Goal: Information Seeking & Learning: Learn about a topic

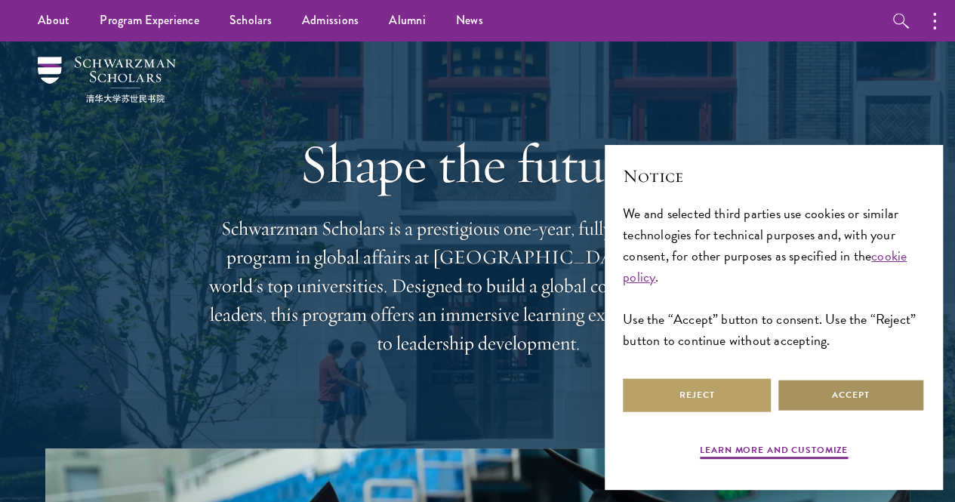
click at [857, 397] on button "Accept" at bounding box center [851, 395] width 148 height 34
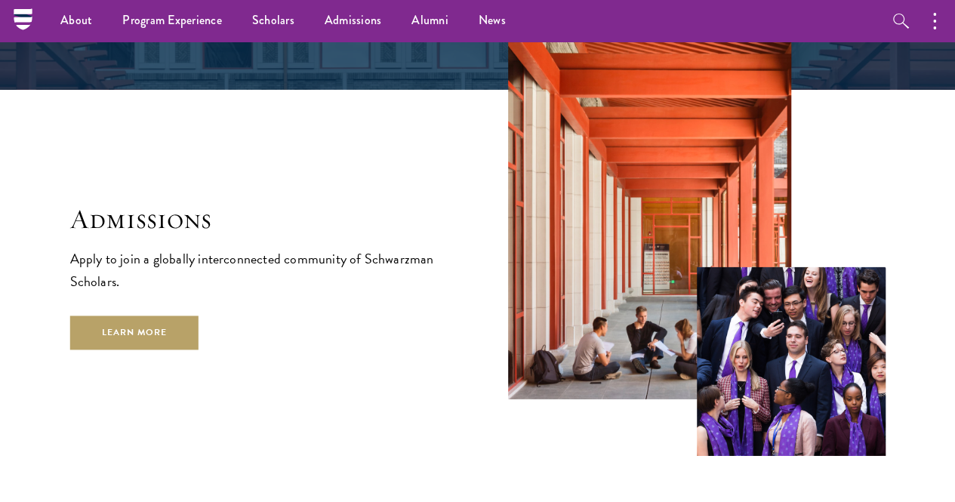
scroll to position [2275, 0]
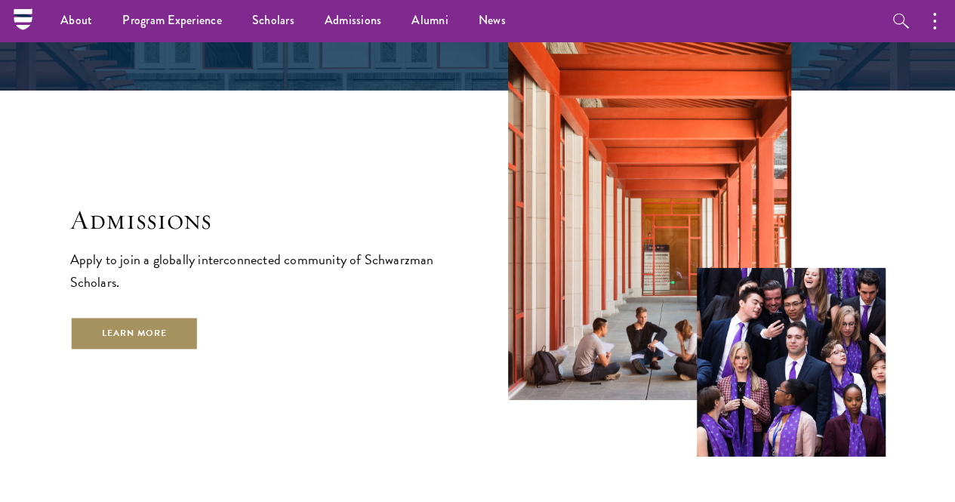
click at [199, 348] on link "Learn More" at bounding box center [134, 333] width 129 height 34
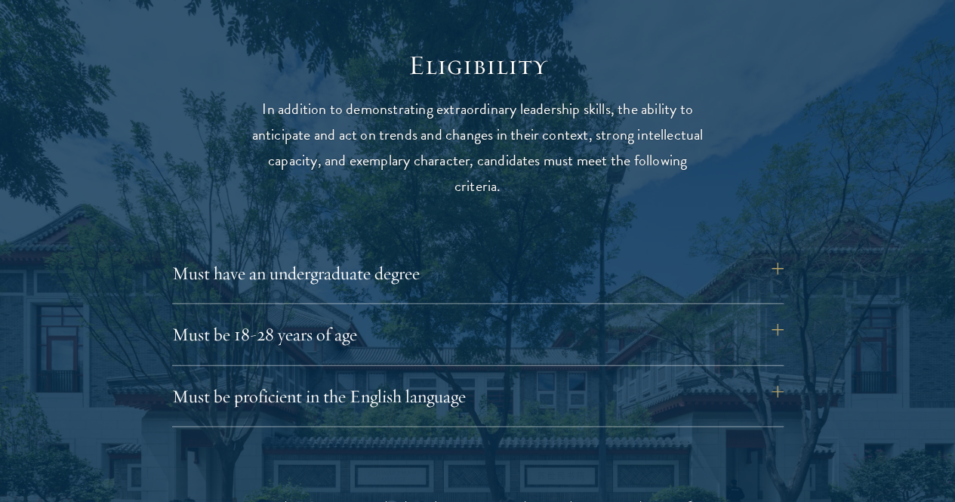
scroll to position [1921, 0]
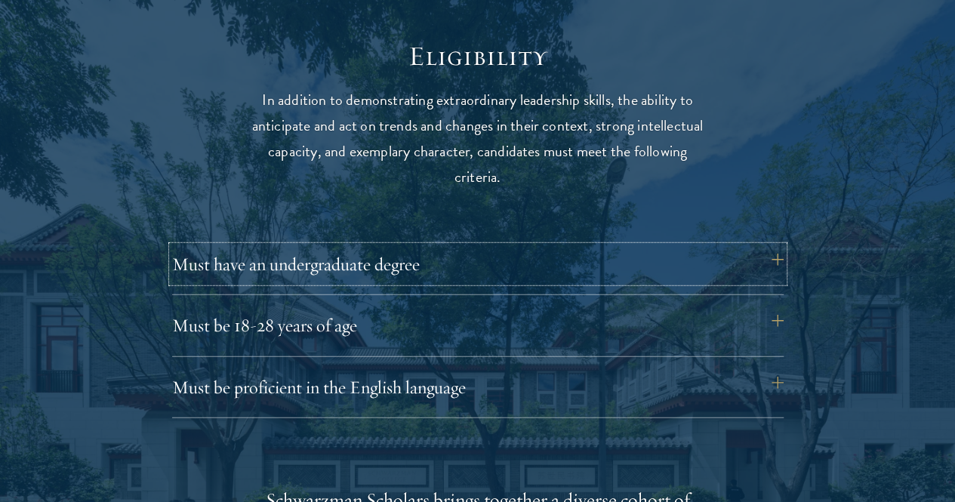
click at [773, 246] on button "Must have an undergraduate degree" at bounding box center [478, 264] width 612 height 36
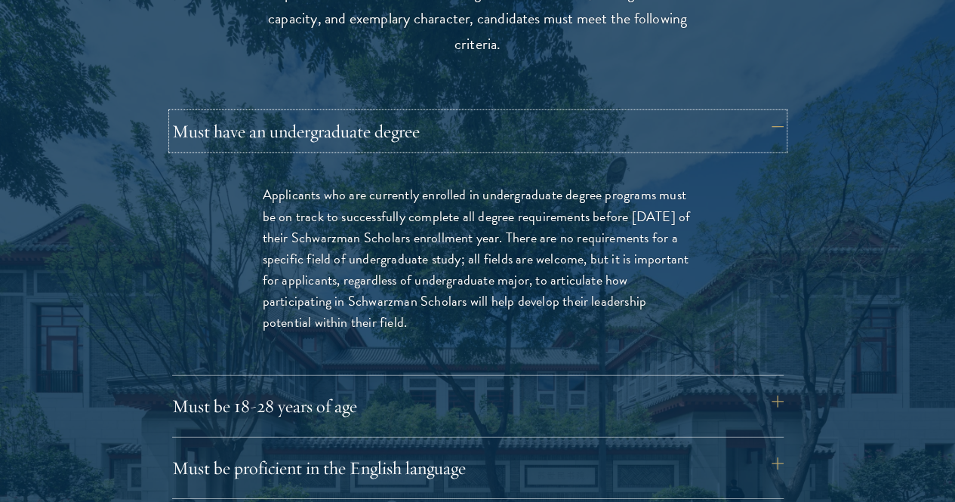
scroll to position [2060, 0]
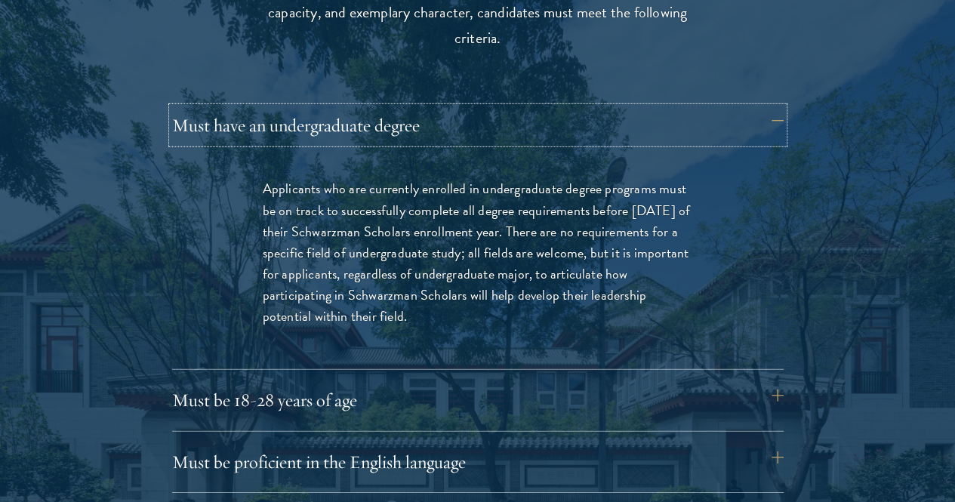
click at [767, 112] on button "Must have an undergraduate degree" at bounding box center [478, 125] width 612 height 36
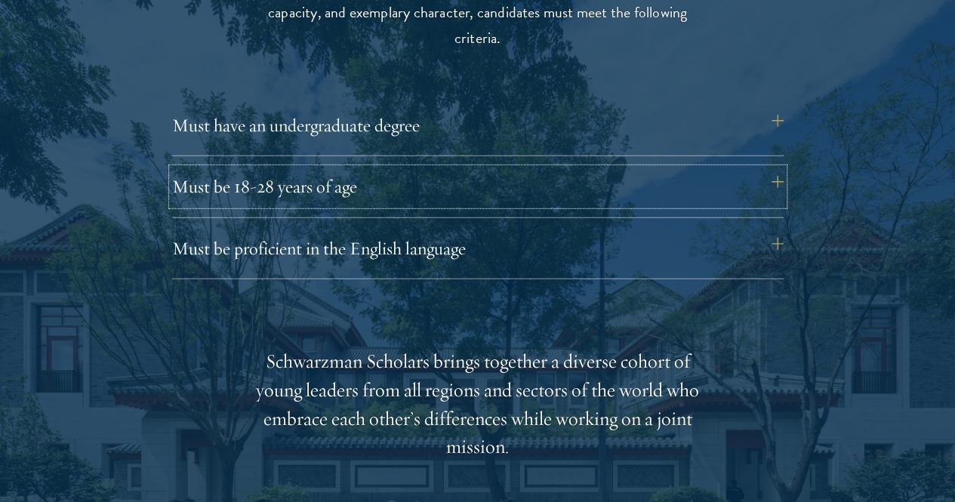
click at [782, 168] on button "Must be 18-28 years of age" at bounding box center [478, 186] width 612 height 36
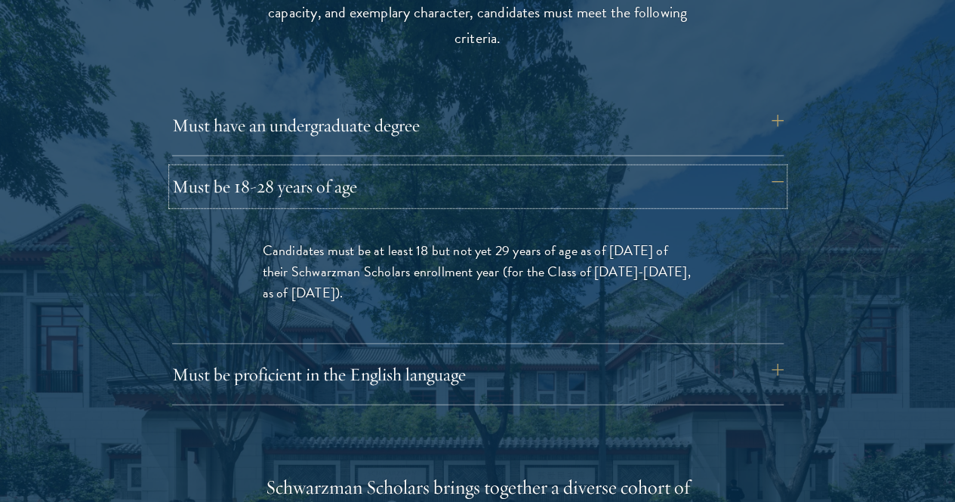
click at [782, 168] on button "Must be 18-28 years of age" at bounding box center [478, 186] width 612 height 36
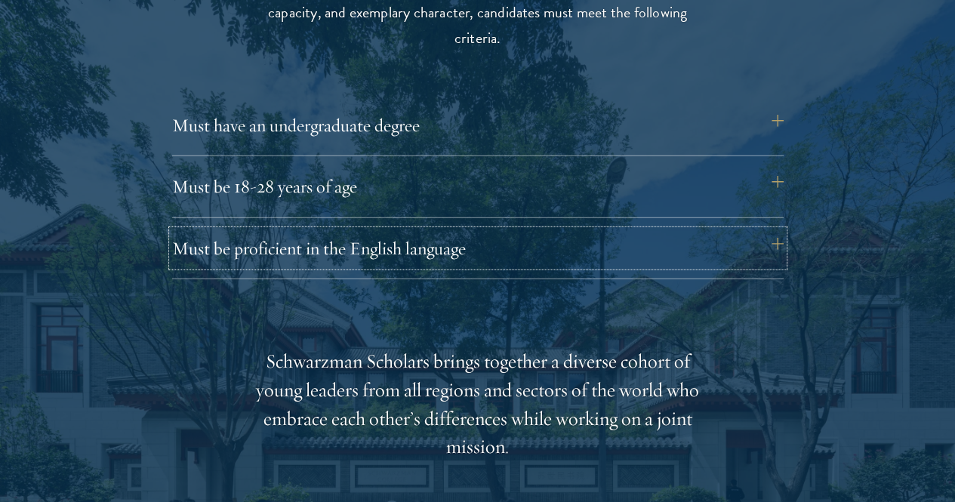
click at [779, 230] on button "Must be proficient in the English language" at bounding box center [478, 248] width 612 height 36
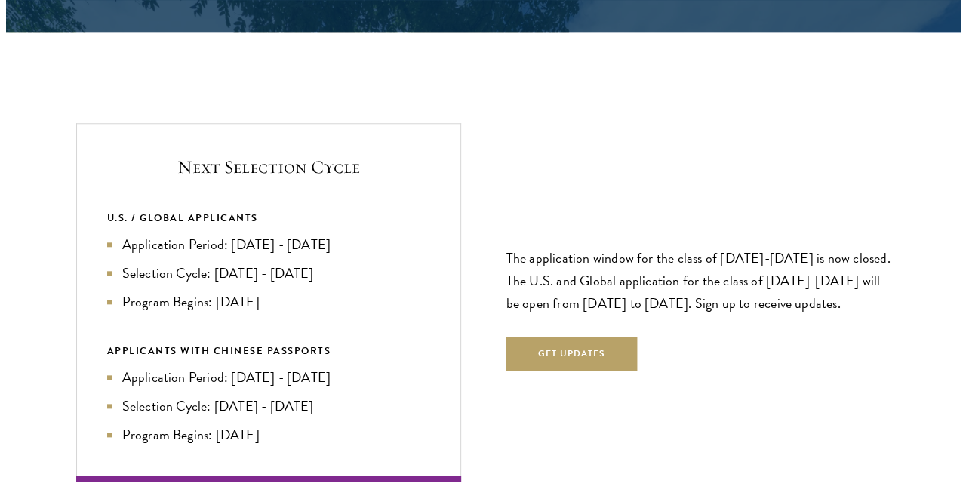
scroll to position [3509, 0]
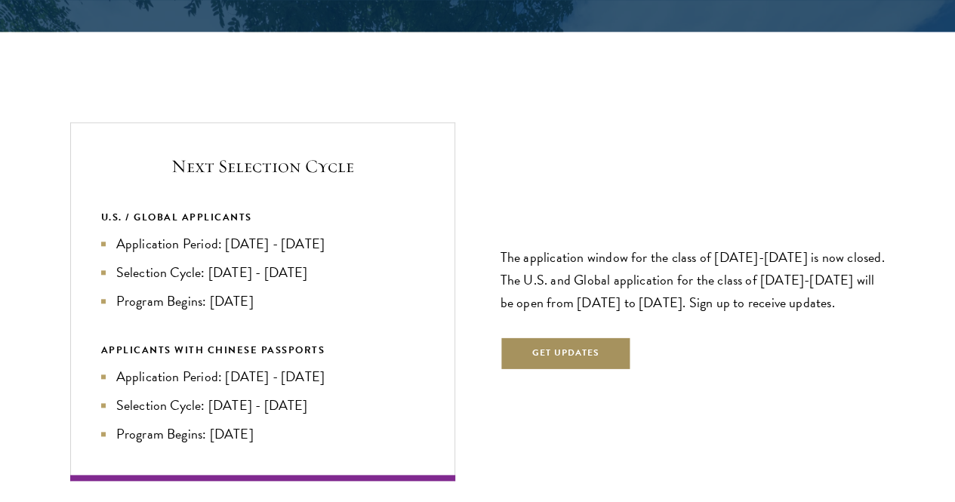
click at [630, 337] on button "Get Updates" at bounding box center [566, 354] width 131 height 34
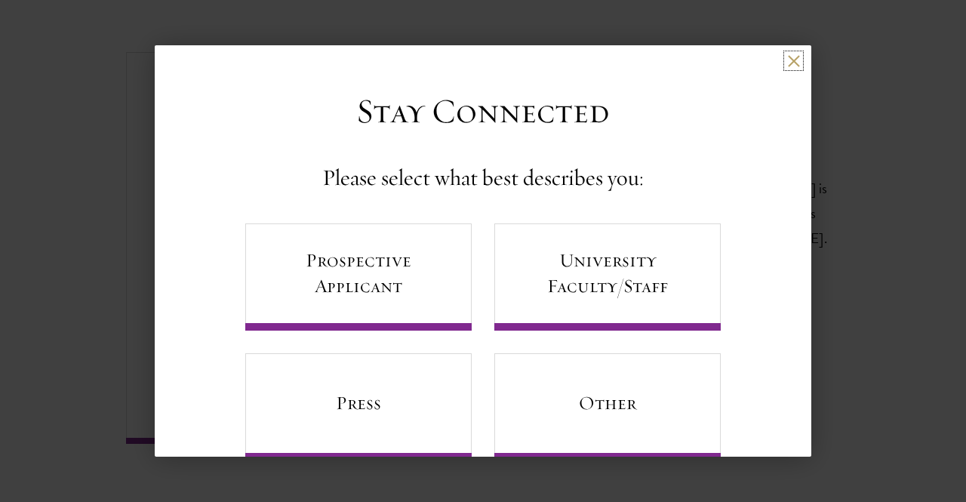
scroll to position [37, 0]
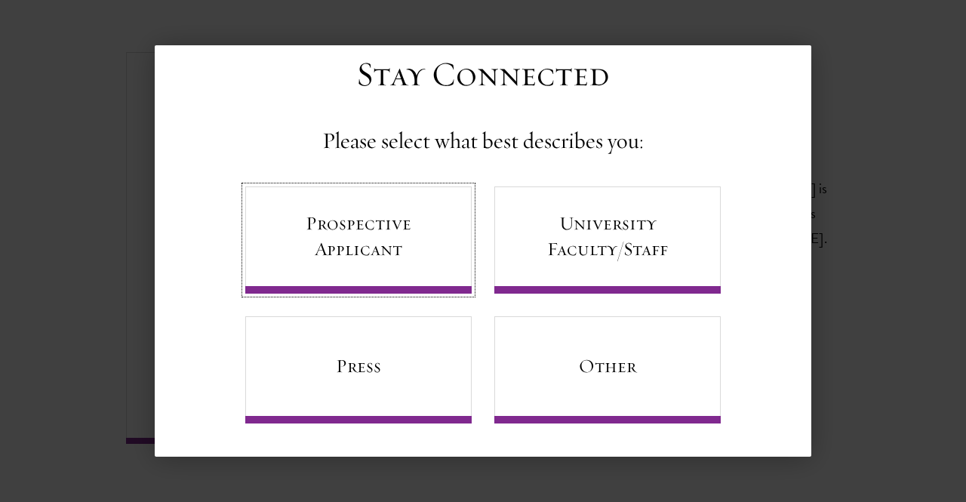
click at [403, 254] on link "Prospective Applicant" at bounding box center [358, 239] width 227 height 107
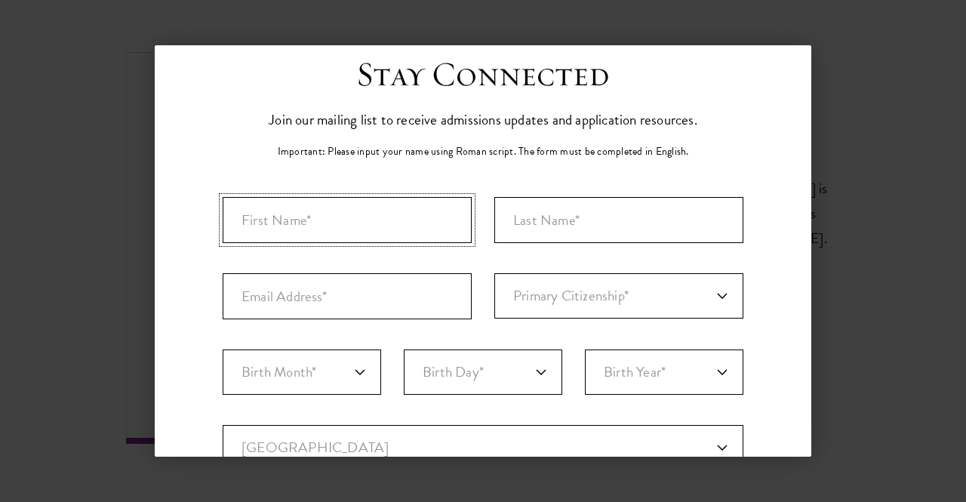
click at [367, 197] on input "First Name*" at bounding box center [347, 220] width 249 height 46
type input "Grace"
type input "Schamber"
type input "gscham@uw.edu"
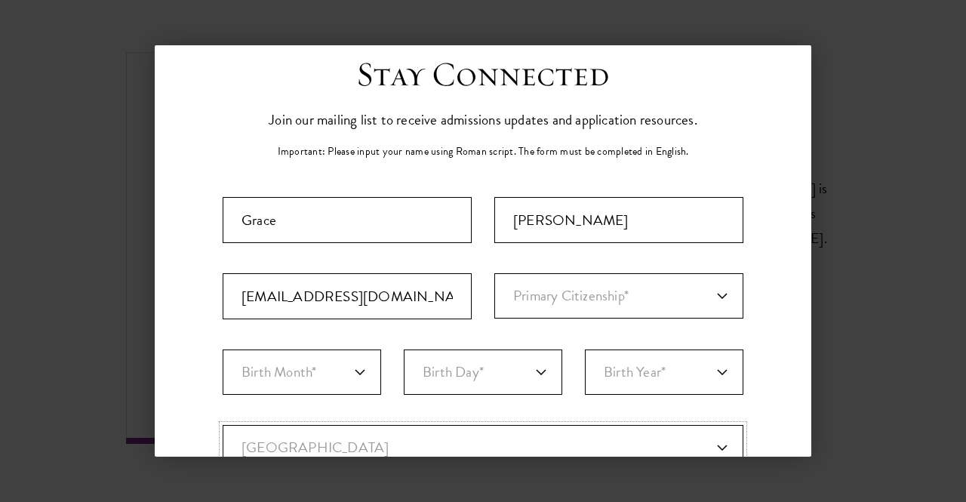
select select "US"
type input "BELLINGHAM"
select select "WA"
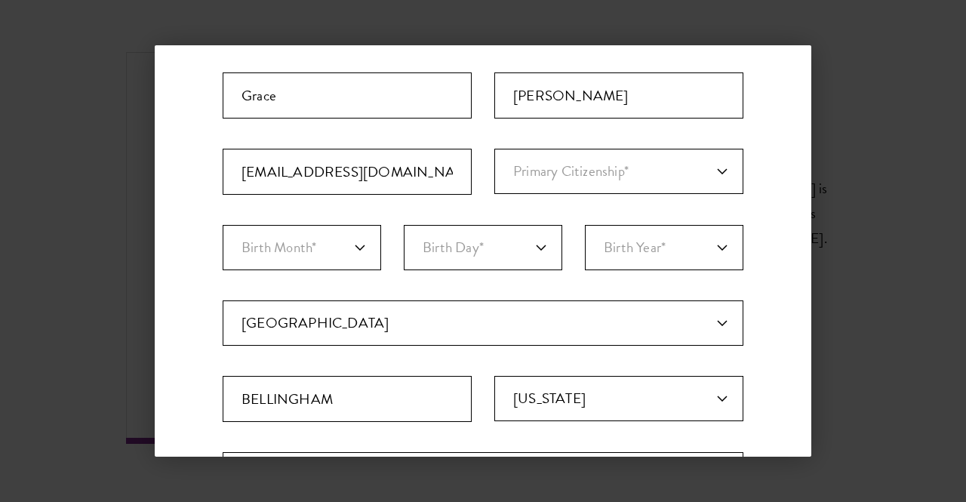
scroll to position [162, 0]
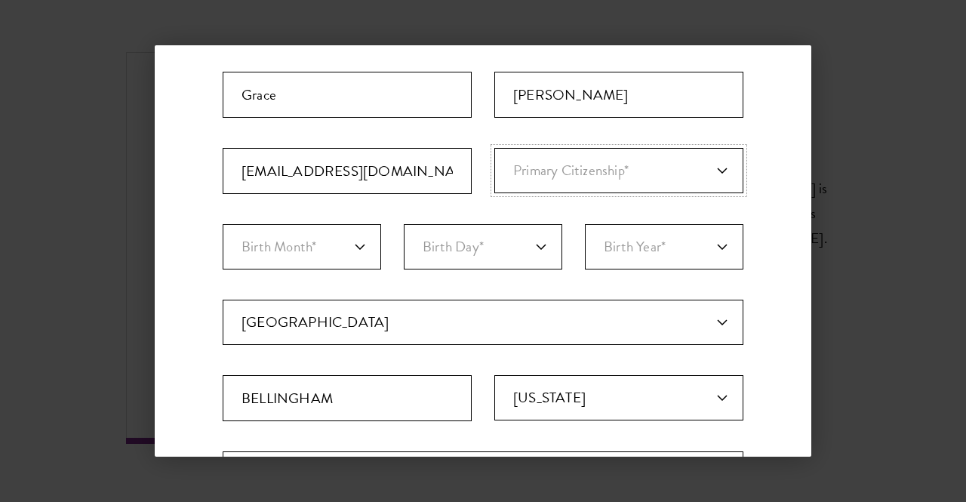
click at [553, 173] on select "Primary Citizenship* Afghanistan Aland Islands Albania Algeria Andorra Angola A…" at bounding box center [619, 170] width 249 height 45
select select "US"
click at [495, 148] on select "Primary Citizenship* Afghanistan Aland Islands Albania Algeria Andorra Angola A…" at bounding box center [619, 170] width 249 height 45
click at [356, 233] on select "Birth Month* January February March April May June July August September Octobe…" at bounding box center [302, 246] width 159 height 45
select select "06"
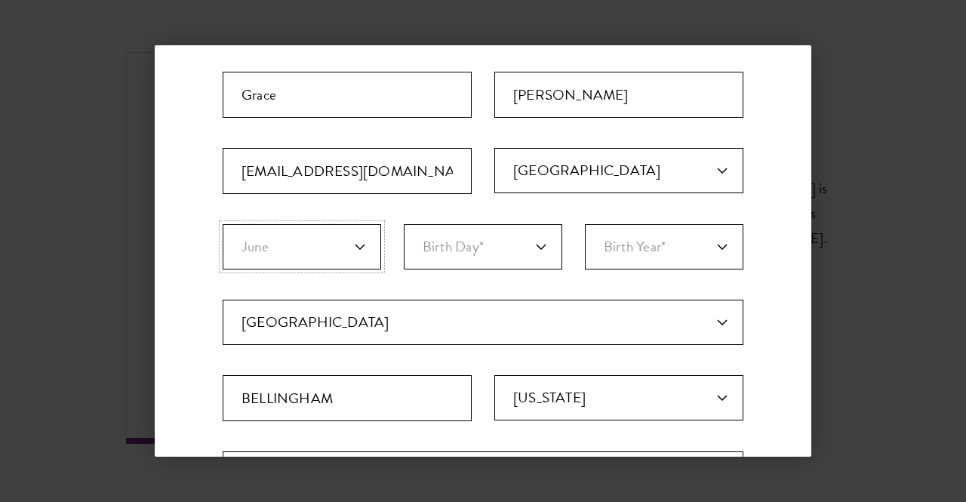
click at [223, 224] on select "Birth Month* January February March April May June July August September Octobe…" at bounding box center [302, 246] width 159 height 45
click at [471, 257] on select "Birth Day* 1 2 3 4 5 6 7 8 9 10 11 12 13 14 15 16 17 18 19 20 21 22 23 24 25 26…" at bounding box center [483, 246] width 159 height 45
select select "06"
click at [404, 224] on select "Birth Day* 1 2 3 4 5 6 7 8 9 10 11 12 13 14 15 16 17 18 19 20 21 22 23 24 25 26…" at bounding box center [483, 246] width 159 height 45
click at [658, 256] on select "Birth Year* 2025 2024 2023 2022 2021 2020 2019 2018 2017 2016 2015 2014 2013 20…" at bounding box center [664, 246] width 159 height 45
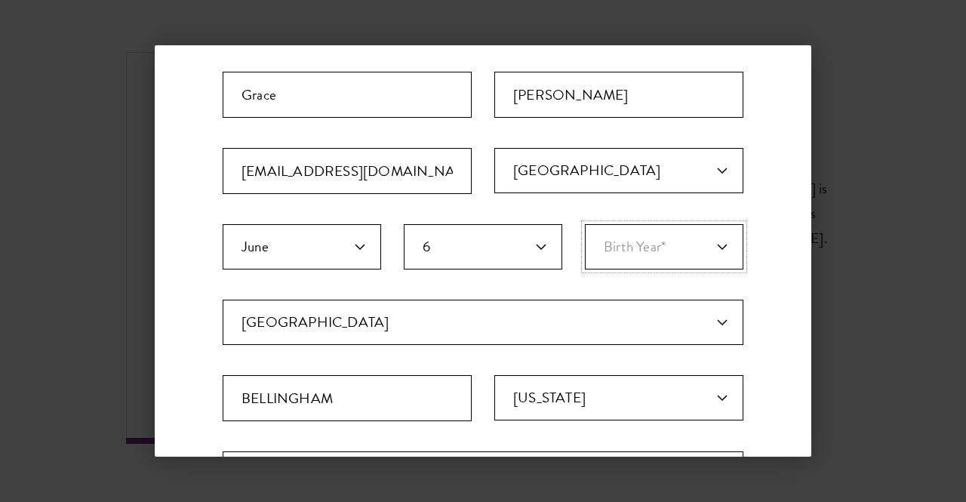
select select "2005"
click at [585, 224] on select "Birth Year* 2025 2024 2023 2022 2021 2020 2019 2018 2017 2016 2015 2014 2013 20…" at bounding box center [664, 246] width 159 height 45
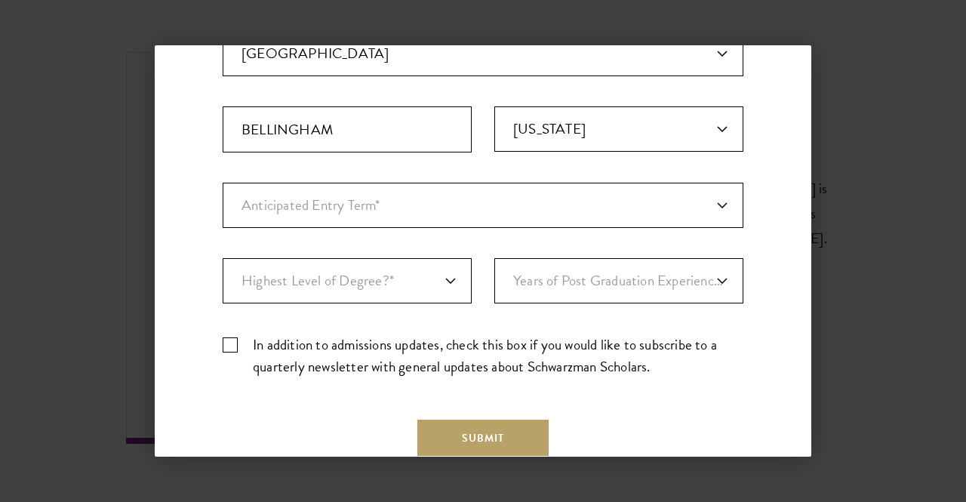
scroll to position [432, 0]
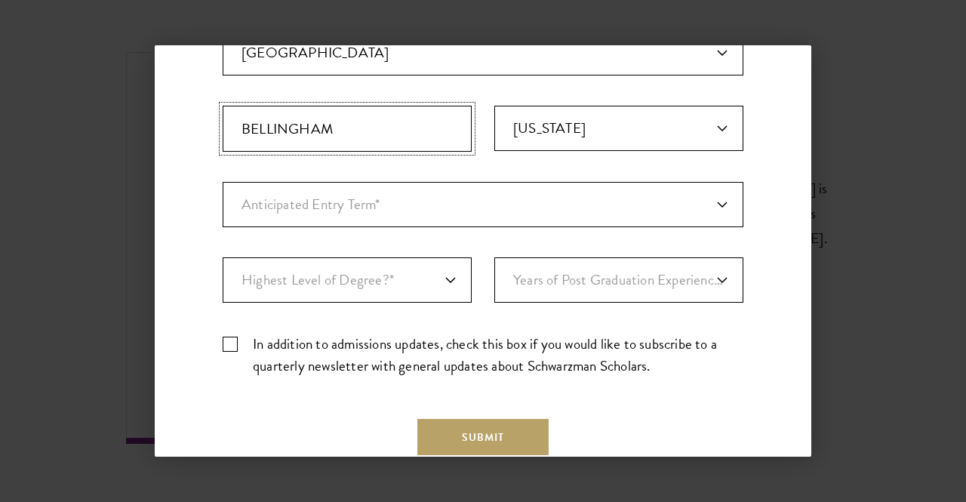
click at [461, 128] on input "BELLINGHAM" at bounding box center [347, 129] width 249 height 46
type input "Seattle"
click at [358, 208] on select "Anticipated Entry Term* August 2026 (Application opens April 2025) Just Explori…" at bounding box center [483, 204] width 521 height 45
select select "a6790467-ebe7-4045-a56a-66c1cae98076"
click at [223, 182] on select "Anticipated Entry Term* August 2026 (Application opens April 2025) Just Explori…" at bounding box center [483, 204] width 521 height 45
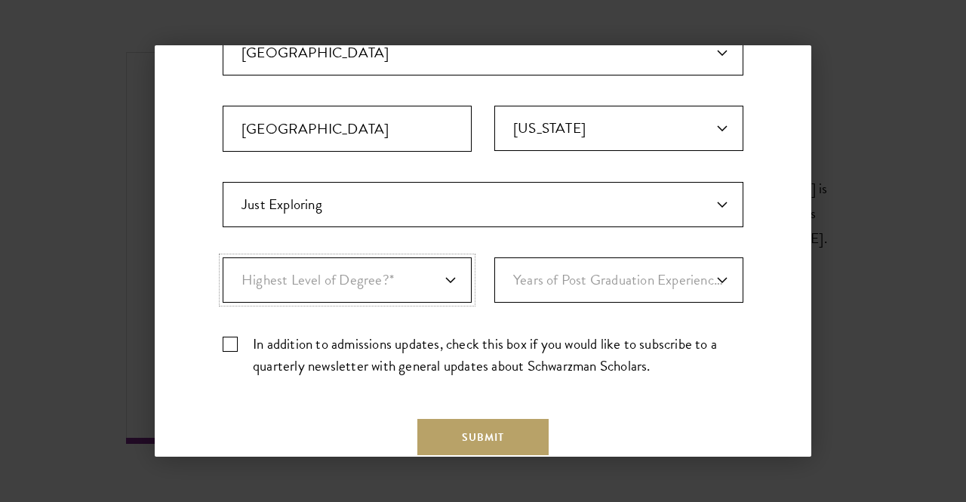
click at [366, 282] on select "Highest Level of Degree?* PHD Bachelor's Master's Current Undergraduate Student" at bounding box center [347, 279] width 249 height 45
select select "bf44f490-31e9-4d16-b1d2-df861e7933aa"
click at [223, 257] on select "Highest Level of Degree?* PHD Bachelor's Master's Current Undergraduate Student" at bounding box center [347, 279] width 249 height 45
click at [587, 284] on select "Years of Post Graduation Experience?* 1 2 3 4 5 6 7 8 9 10" at bounding box center [619, 279] width 249 height 45
click at [541, 339] on label "In addition to admissions updates, check this box if you would like to subscrib…" at bounding box center [483, 355] width 521 height 44
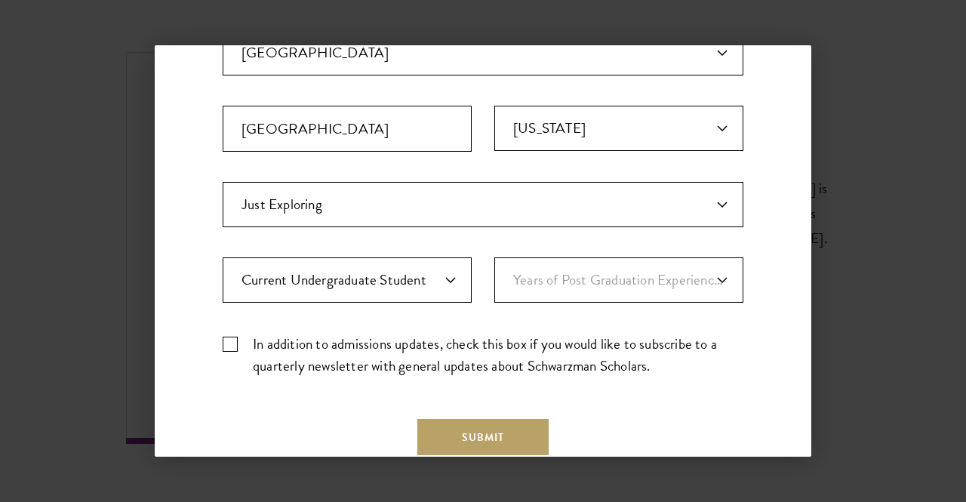
click at [541, 339] on input "In addition to admissions updates, check this box if you would like to subscrib…" at bounding box center [483, 338] width 521 height 10
checkbox input "true"
click at [432, 434] on button "Submit" at bounding box center [483, 437] width 131 height 36
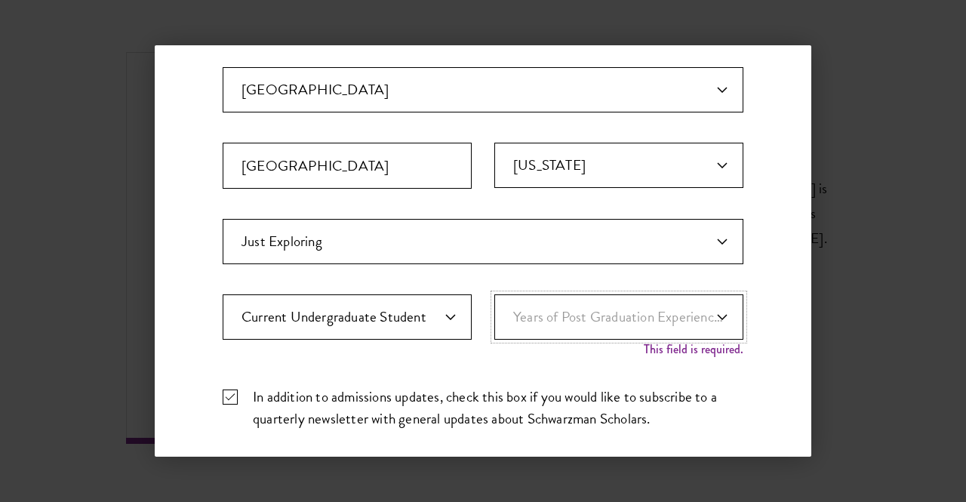
scroll to position [537, 0]
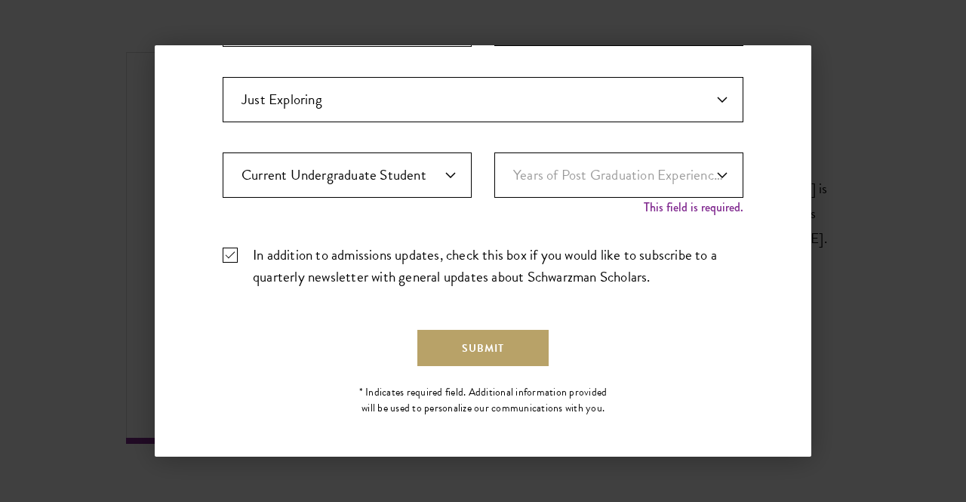
click at [552, 167] on select "Years of Post Graduation Experience?* 1 2 3 4 5 6 7 8 9 10" at bounding box center [619, 175] width 249 height 45
select select "1"
click at [495, 165] on select "Years of Post Graduation Experience?* 1 2 3 4 5 6 7 8 9 10" at bounding box center [619, 175] width 249 height 45
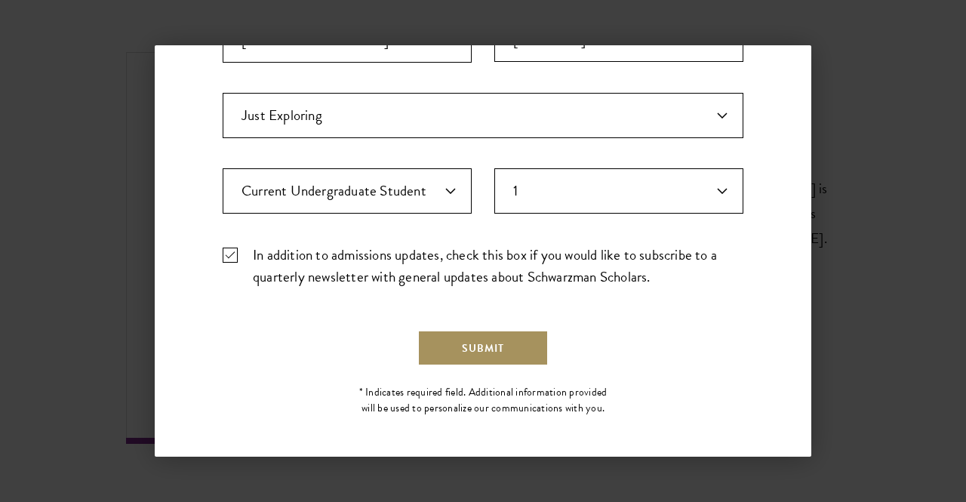
click at [476, 345] on button "Submit" at bounding box center [483, 348] width 131 height 36
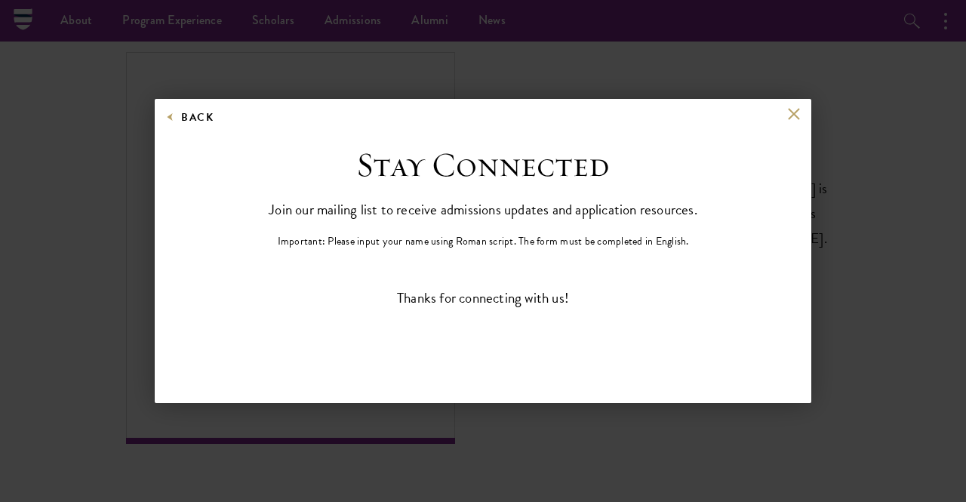
scroll to position [0, 0]
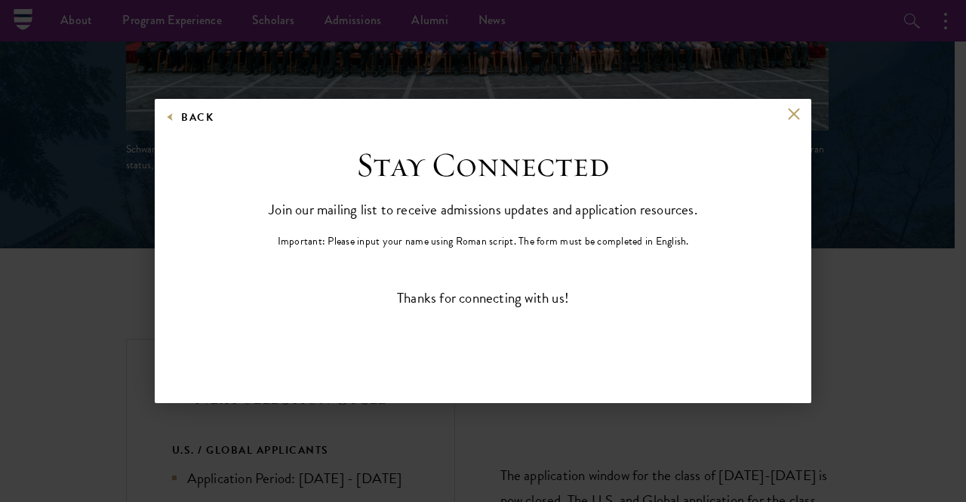
click at [784, 113] on div "Back" at bounding box center [483, 126] width 657 height 36
click at [789, 112] on button at bounding box center [793, 114] width 13 height 13
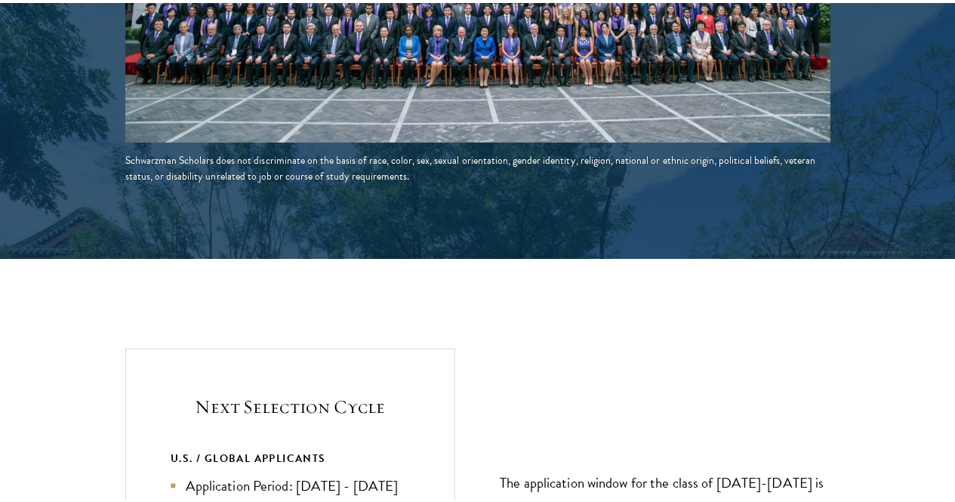
scroll to position [3565, 0]
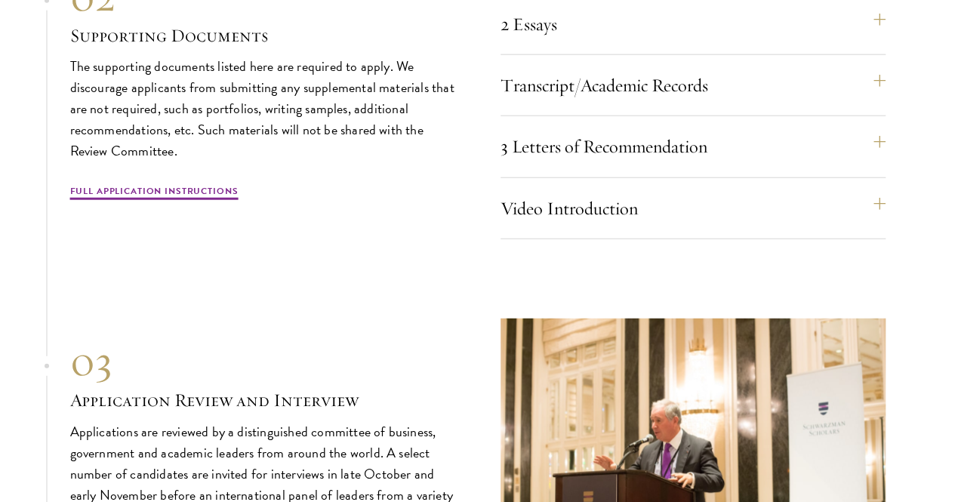
scroll to position [4683, 0]
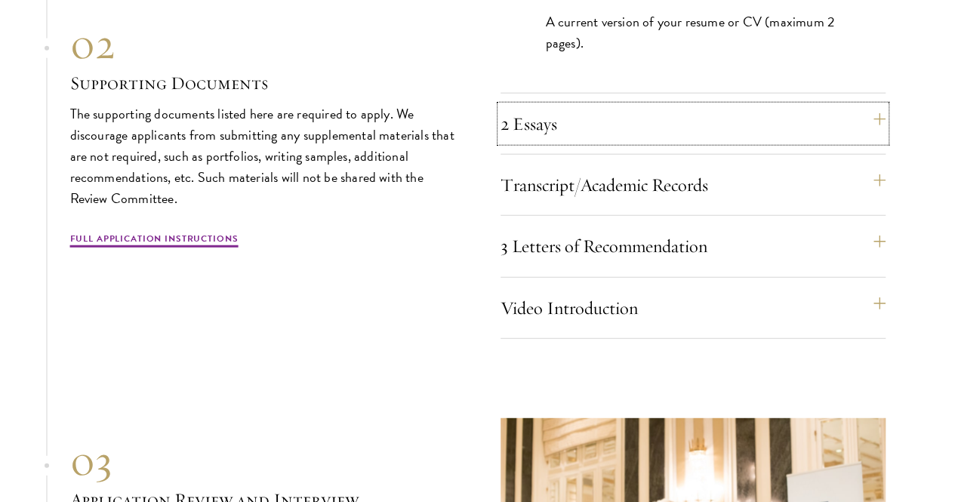
click at [701, 142] on button "2 Essays" at bounding box center [693, 124] width 385 height 36
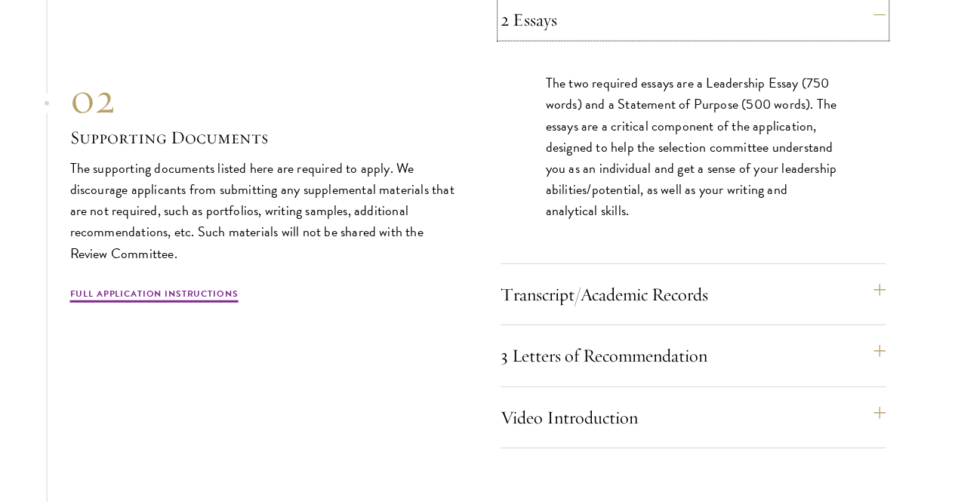
click at [669, 38] on button "2 Essays" at bounding box center [693, 20] width 385 height 36
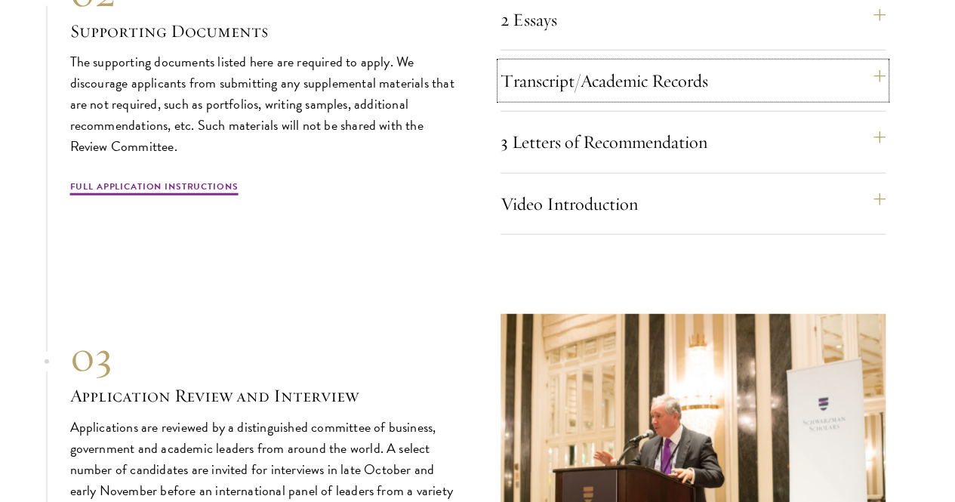
click at [647, 99] on button "Transcript/Academic Records" at bounding box center [693, 81] width 385 height 36
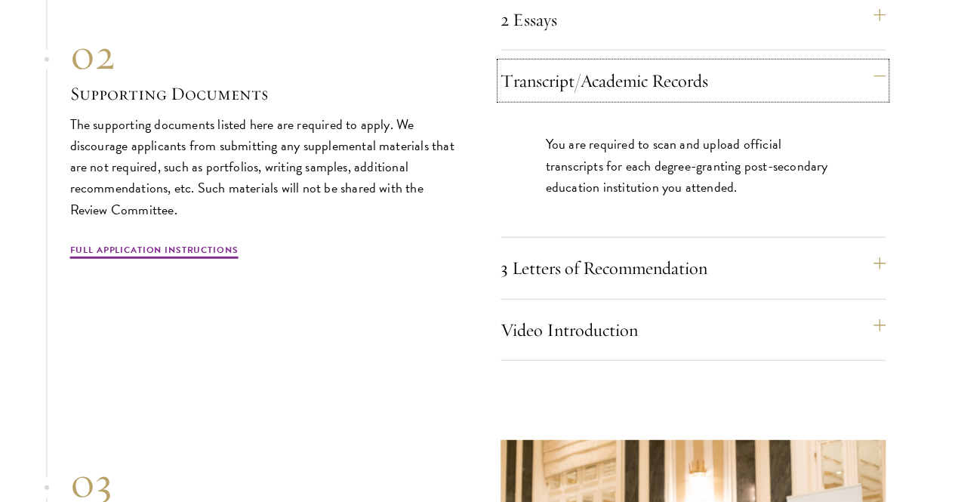
click at [647, 99] on button "Transcript/Academic Records" at bounding box center [693, 81] width 385 height 36
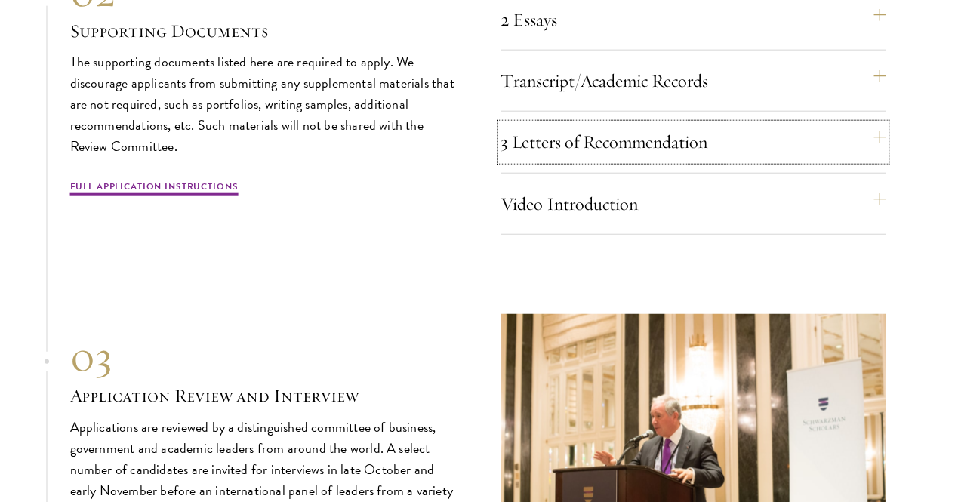
click at [621, 160] on button "3 Letters of Recommendation" at bounding box center [693, 142] width 385 height 36
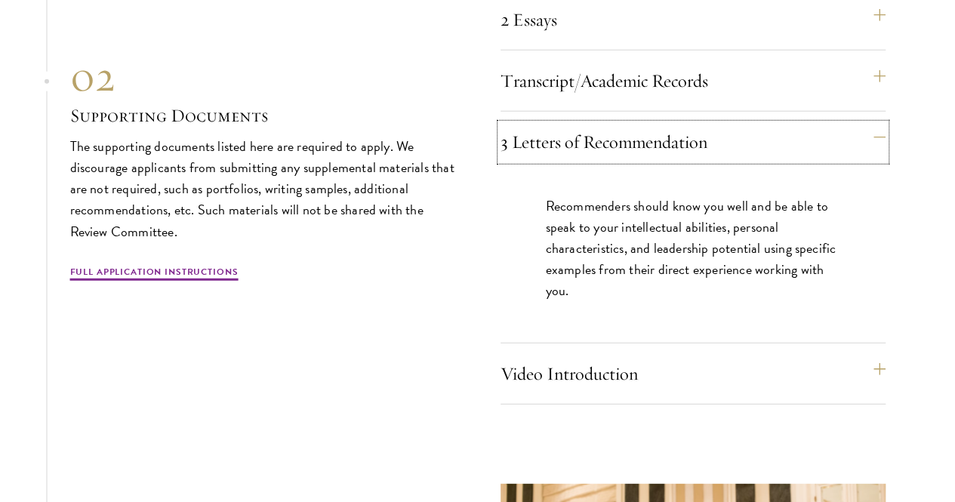
drag, startPoint x: 621, startPoint y: 224, endPoint x: 580, endPoint y: 248, distance: 48.0
click at [580, 160] on button "3 Letters of Recommendation" at bounding box center [693, 142] width 385 height 36
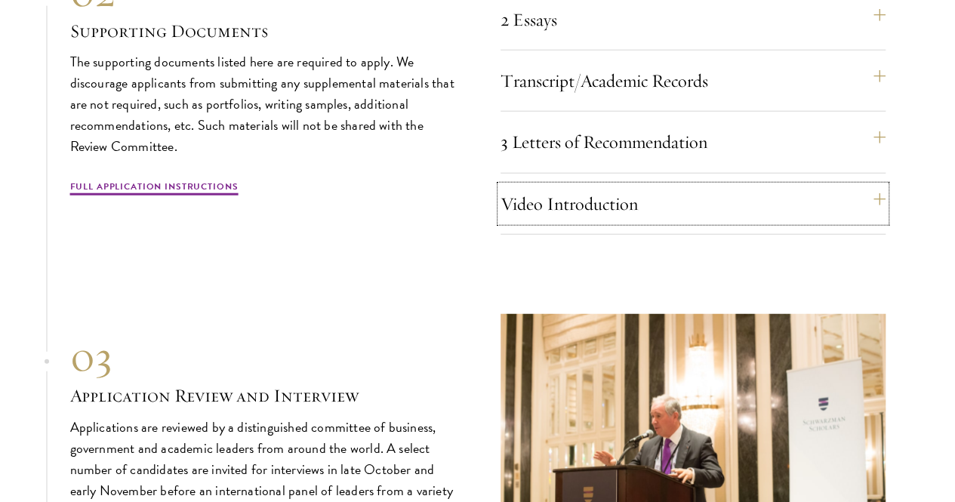
click at [575, 222] on button "Video Introduction" at bounding box center [693, 204] width 385 height 36
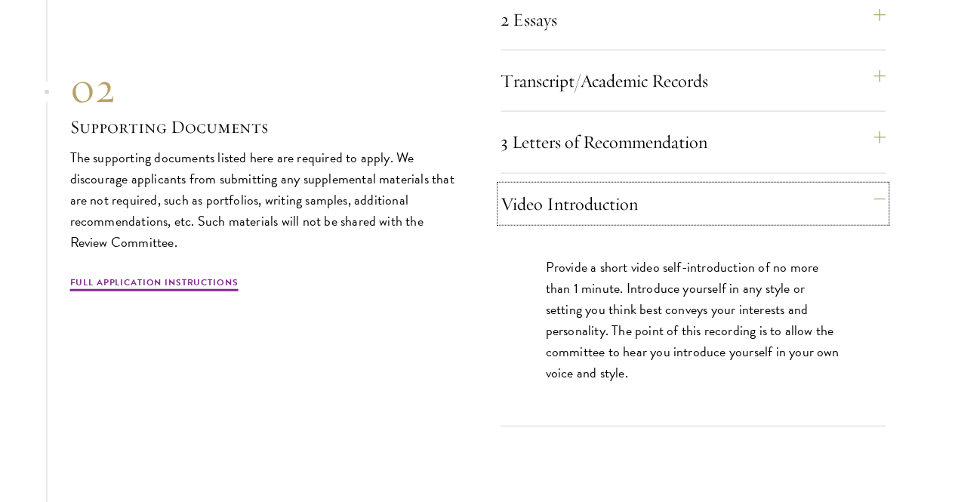
click at [575, 222] on button "Video Introduction" at bounding box center [693, 204] width 385 height 36
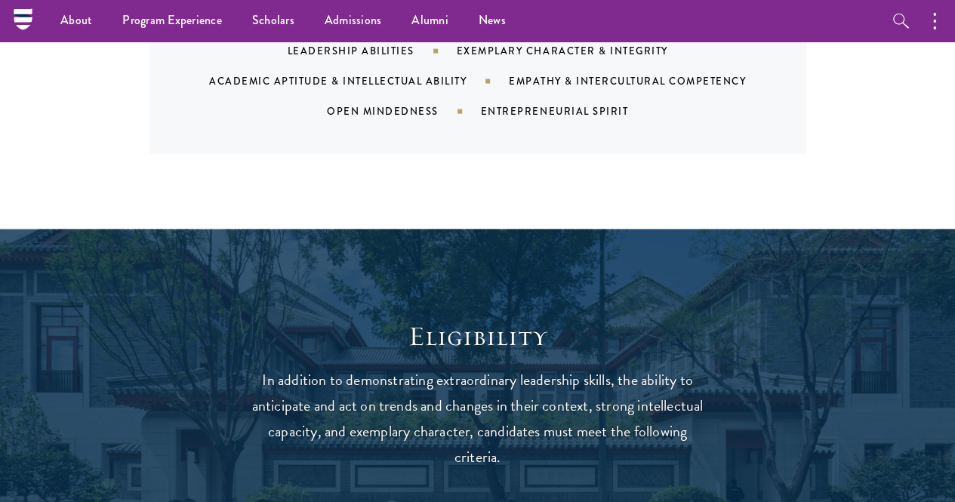
scroll to position [1438, 0]
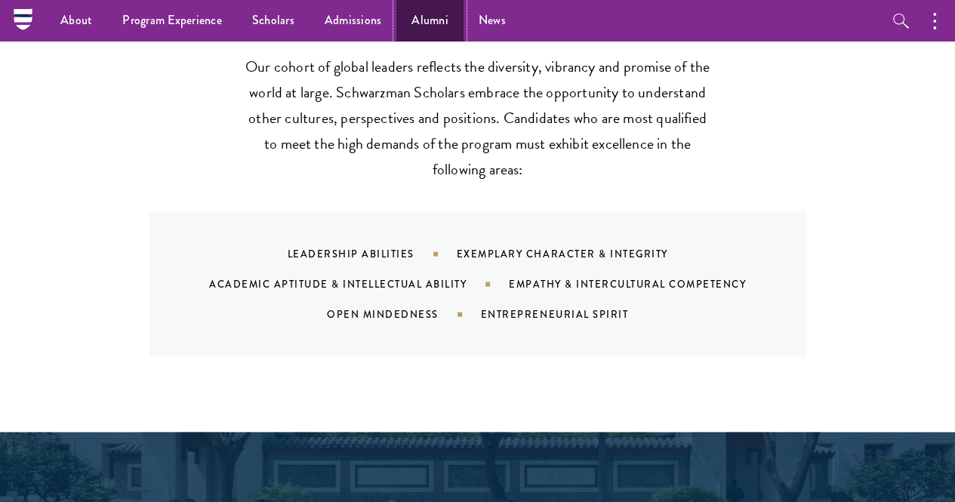
click at [429, 14] on link "Alumni" at bounding box center [429, 21] width 67 height 42
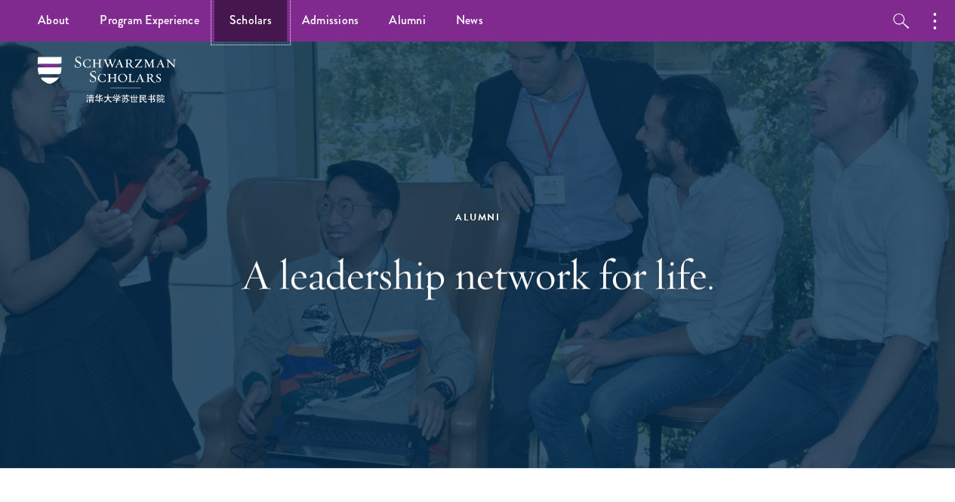
click at [239, 22] on link "Scholars" at bounding box center [250, 21] width 72 height 42
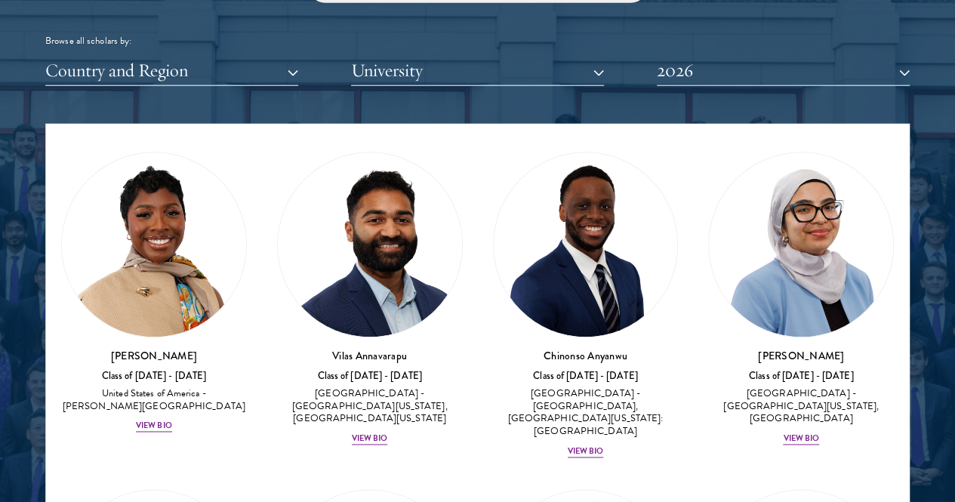
scroll to position [994, 0]
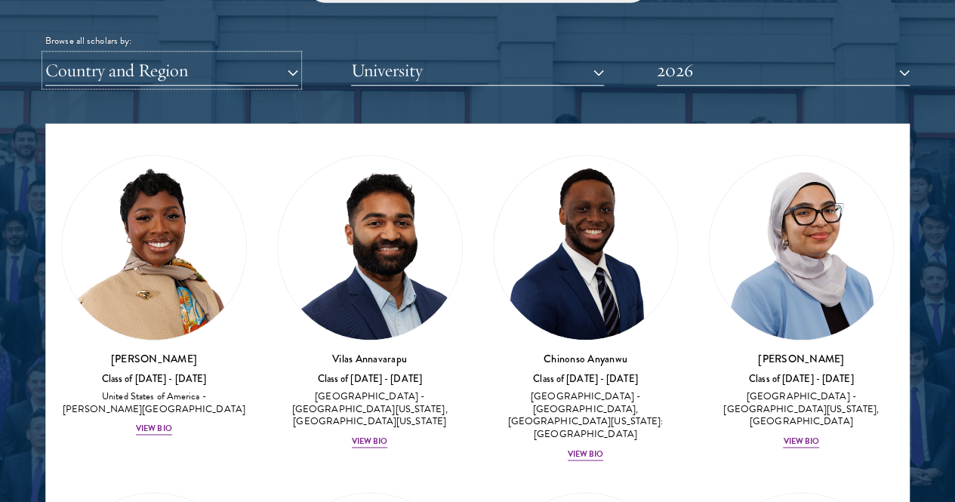
click at [250, 55] on button "Country and Region" at bounding box center [171, 70] width 253 height 31
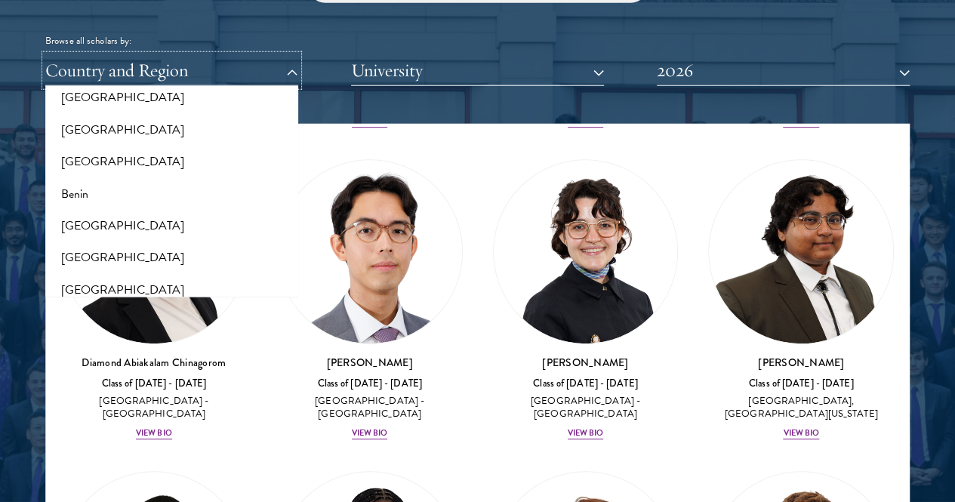
scroll to position [0, 0]
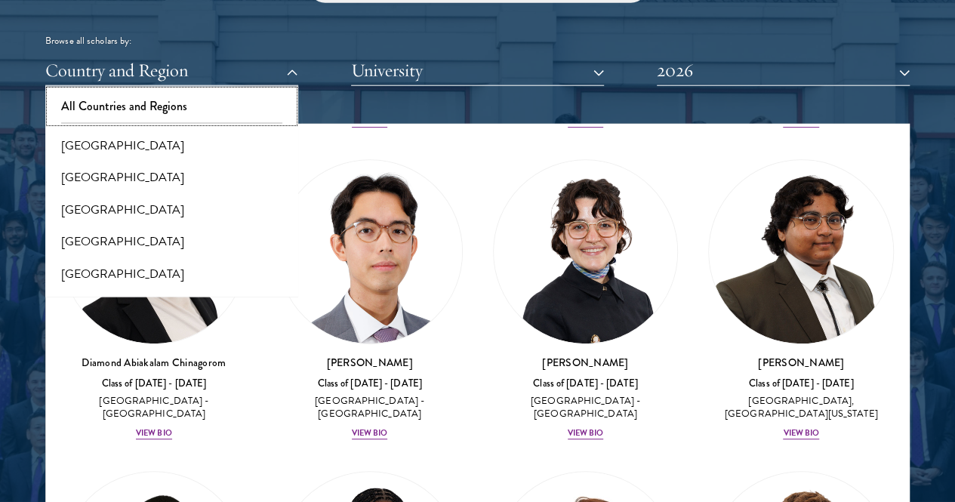
click at [146, 93] on button "All Countries and Regions" at bounding box center [172, 107] width 244 height 32
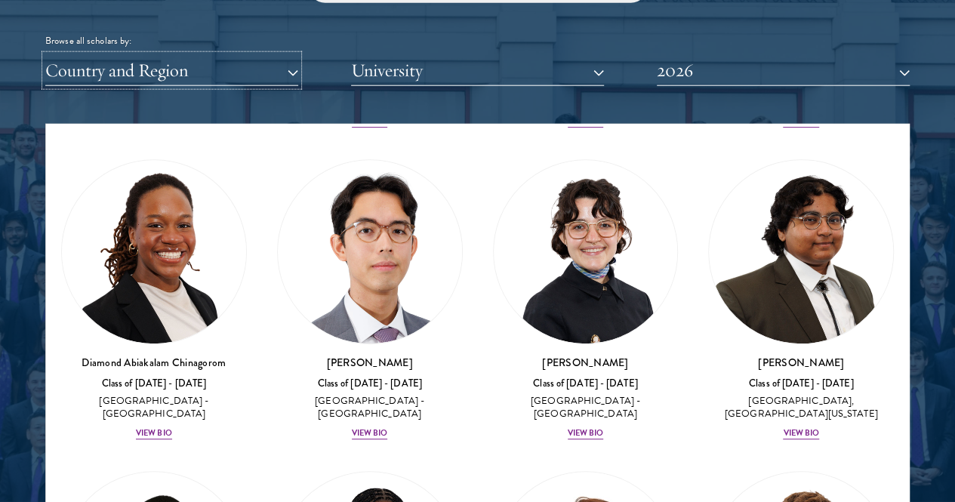
click at [159, 55] on button "Country and Region" at bounding box center [171, 70] width 253 height 31
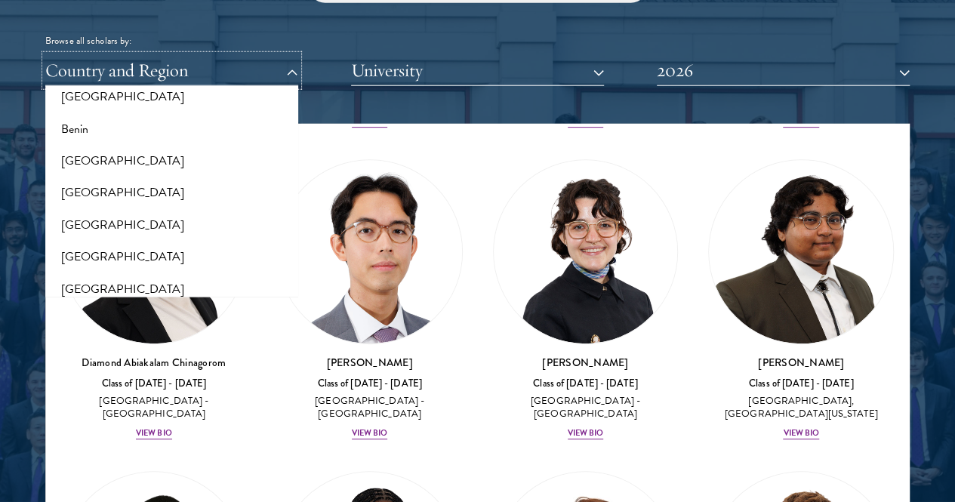
scroll to position [306, 0]
click at [109, 208] on button "[GEOGRAPHIC_DATA]" at bounding box center [172, 224] width 244 height 32
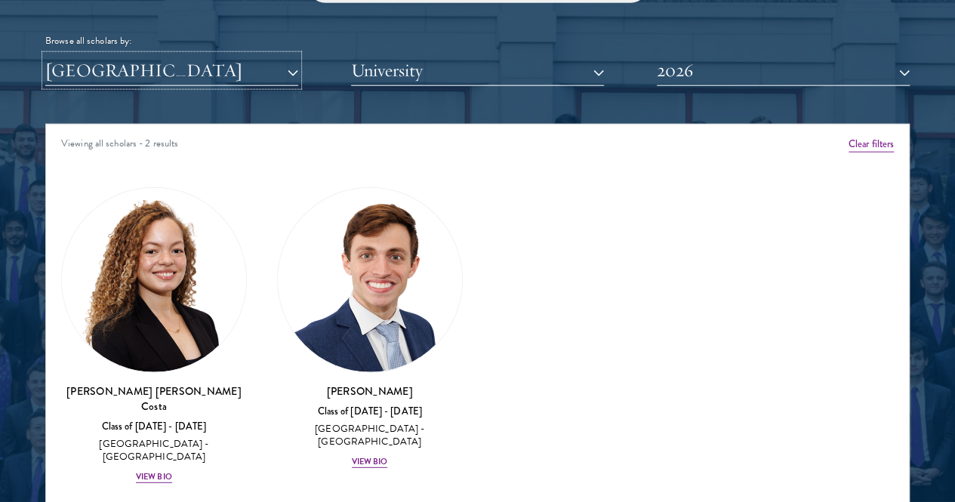
click at [251, 55] on button "[GEOGRAPHIC_DATA]" at bounding box center [171, 70] width 253 height 31
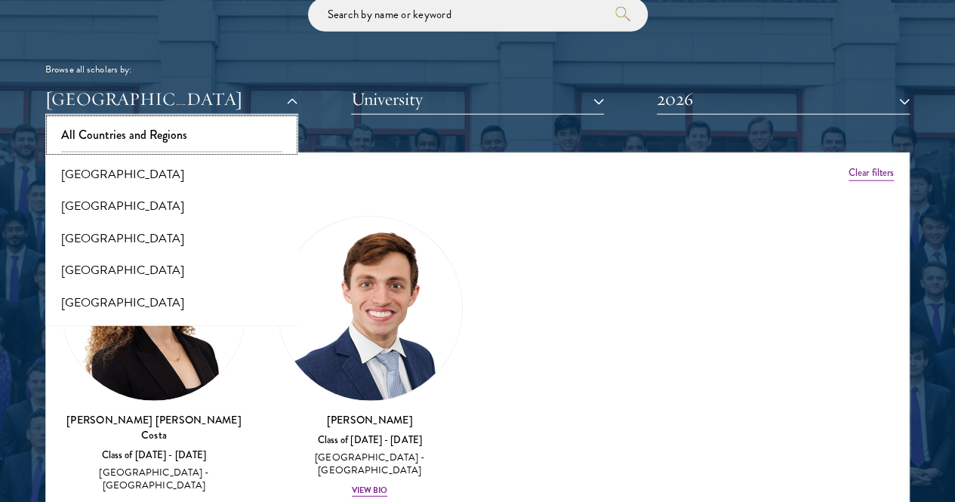
click at [183, 119] on button "All Countries and Regions" at bounding box center [172, 135] width 244 height 32
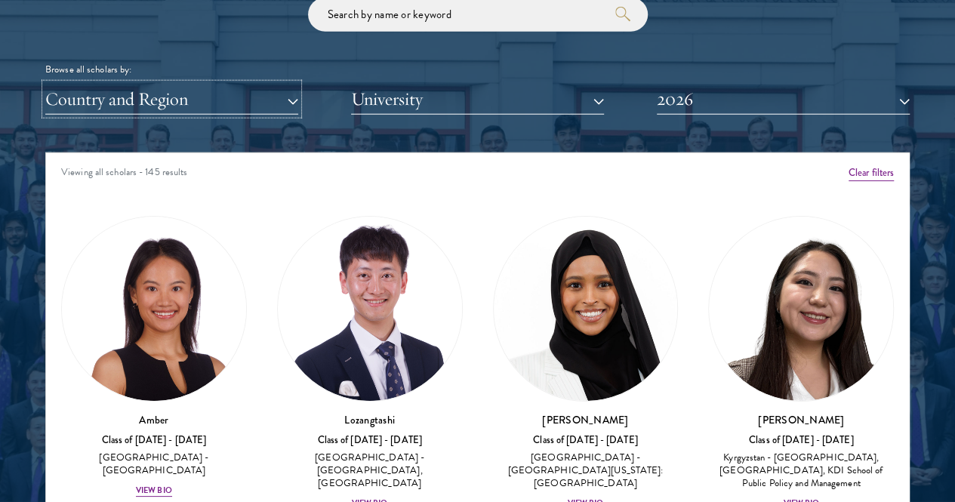
click at [142, 84] on button "Country and Region" at bounding box center [171, 99] width 253 height 31
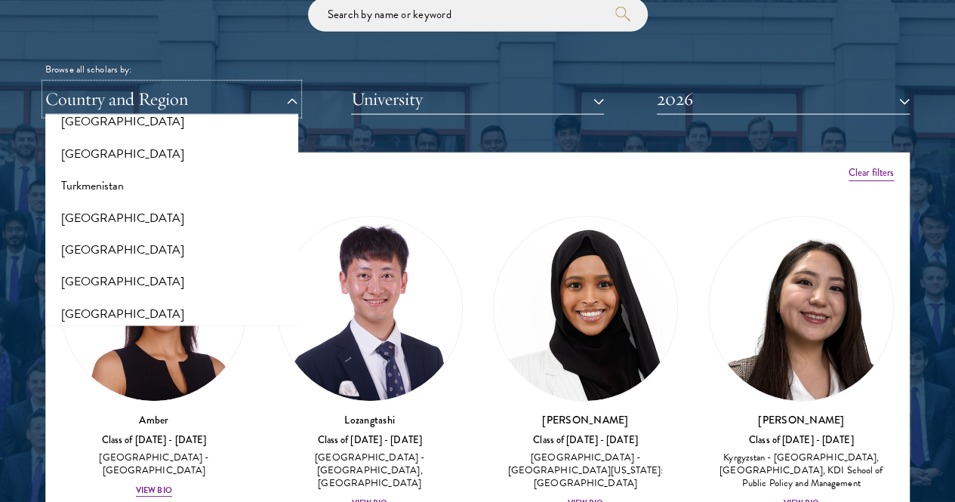
scroll to position [3003, 0]
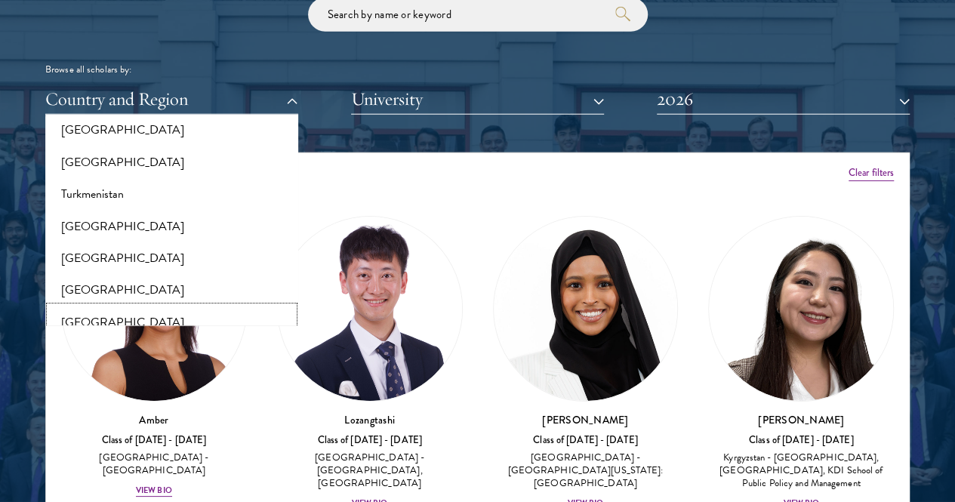
click at [162, 307] on button "[GEOGRAPHIC_DATA]" at bounding box center [172, 323] width 244 height 32
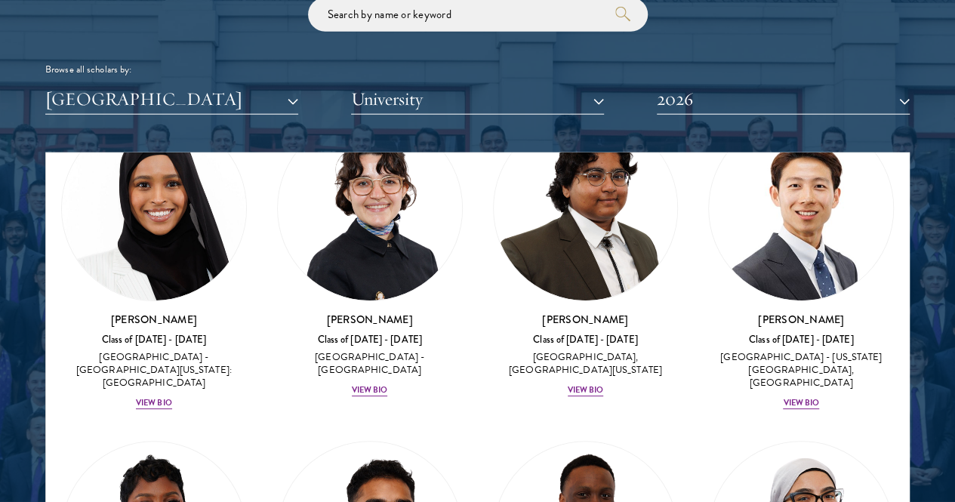
scroll to position [101, 0]
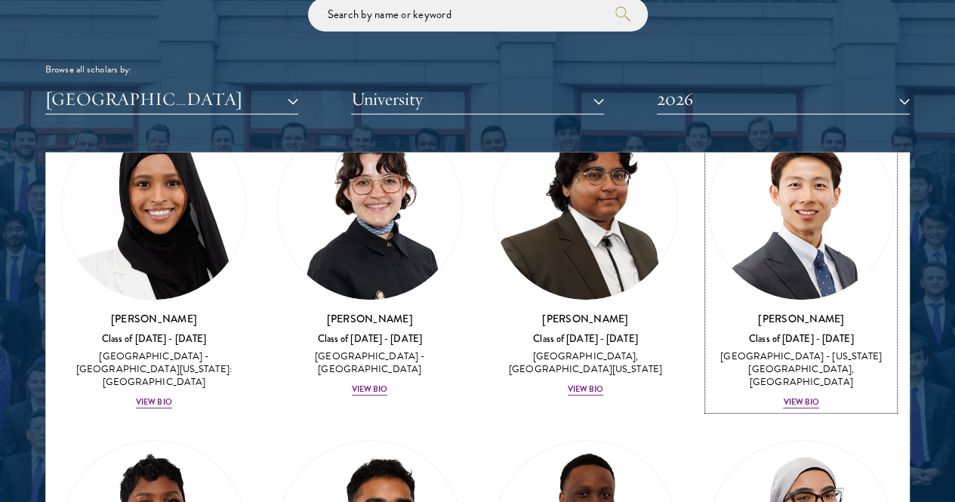
click at [708, 350] on div "[GEOGRAPHIC_DATA] - [US_STATE][GEOGRAPHIC_DATA], [GEOGRAPHIC_DATA]" at bounding box center [801, 369] width 186 height 38
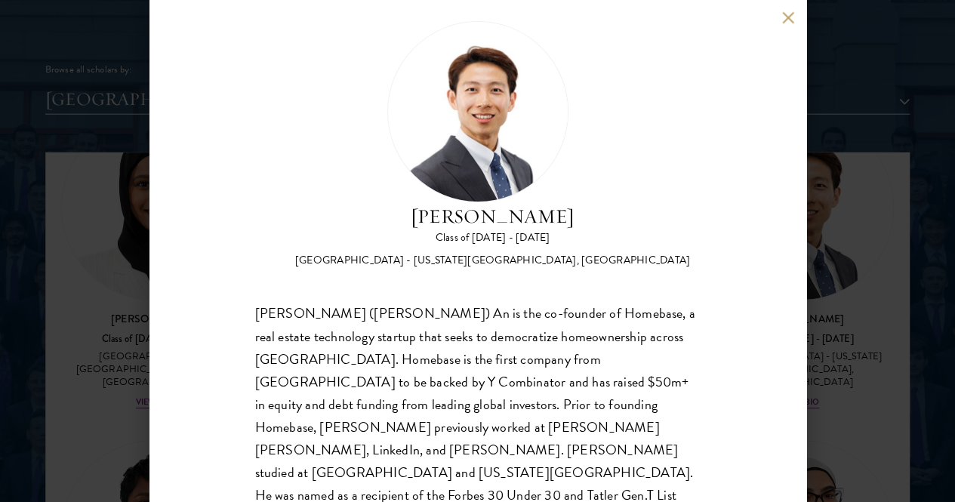
scroll to position [28, 0]
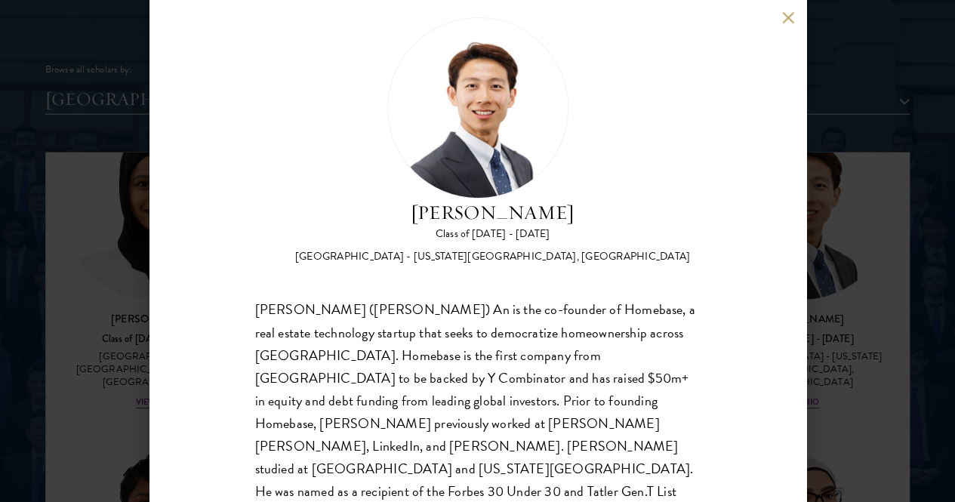
click at [787, 16] on button at bounding box center [788, 17] width 13 height 13
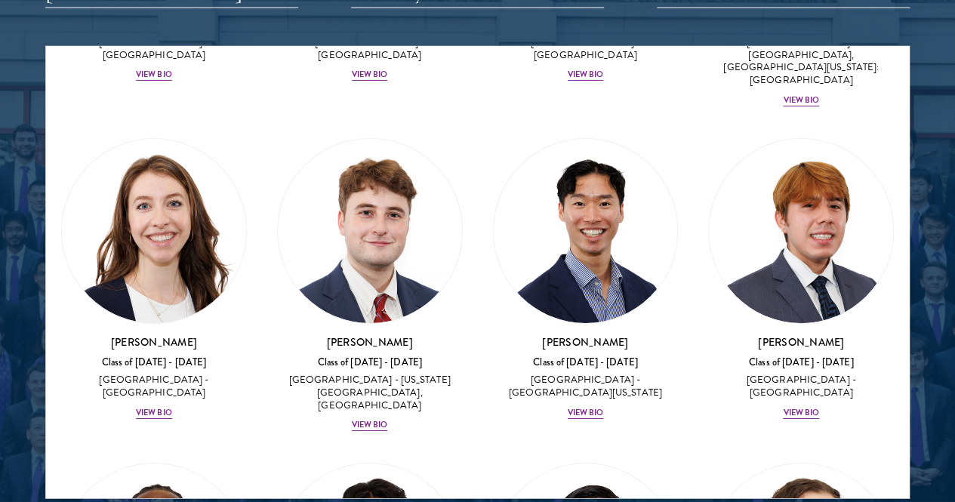
scroll to position [2359, 0]
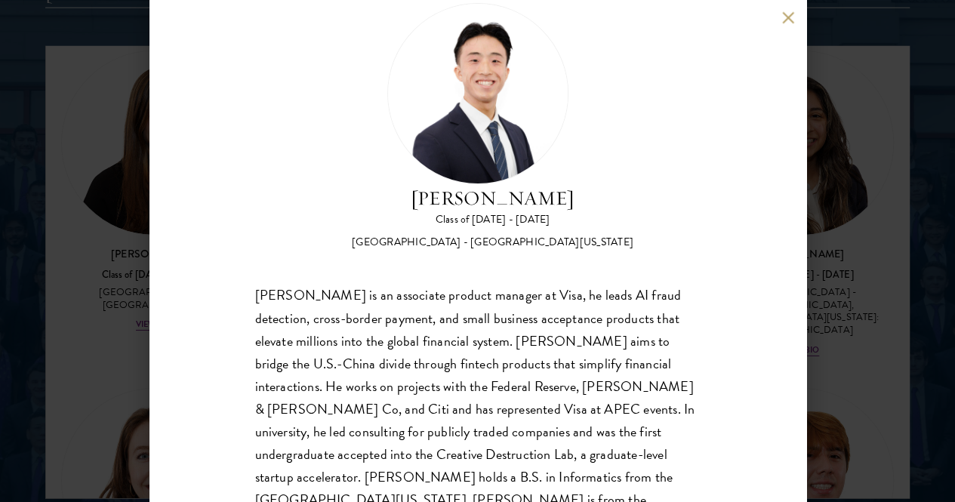
scroll to position [53, 0]
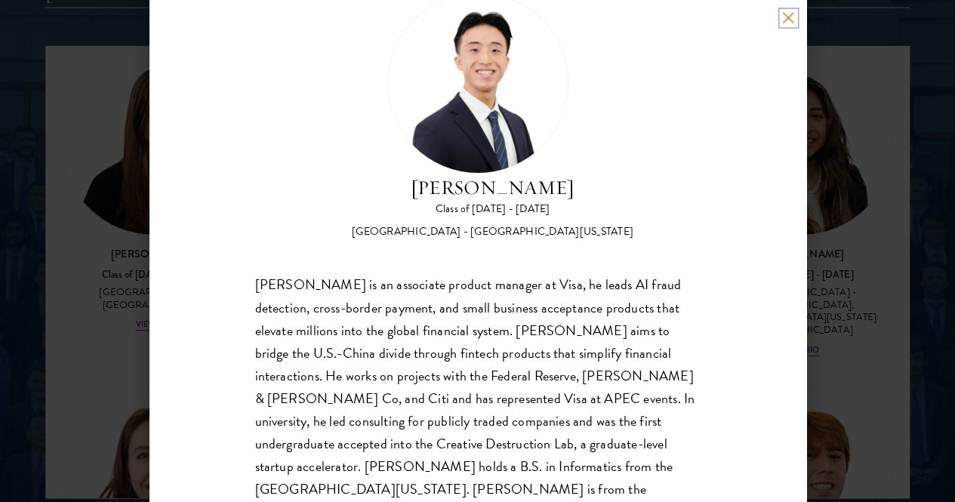
click at [784, 17] on button at bounding box center [788, 17] width 13 height 13
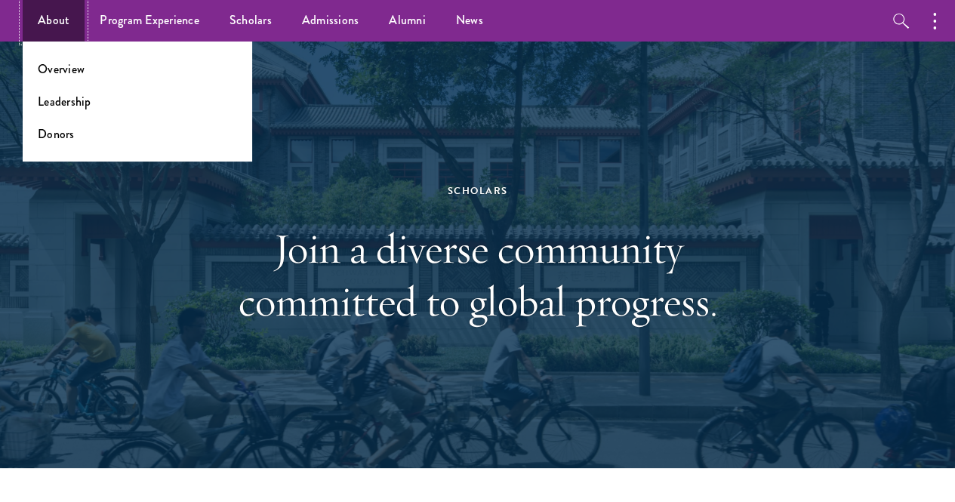
click at [63, 14] on link "About" at bounding box center [54, 21] width 62 height 42
